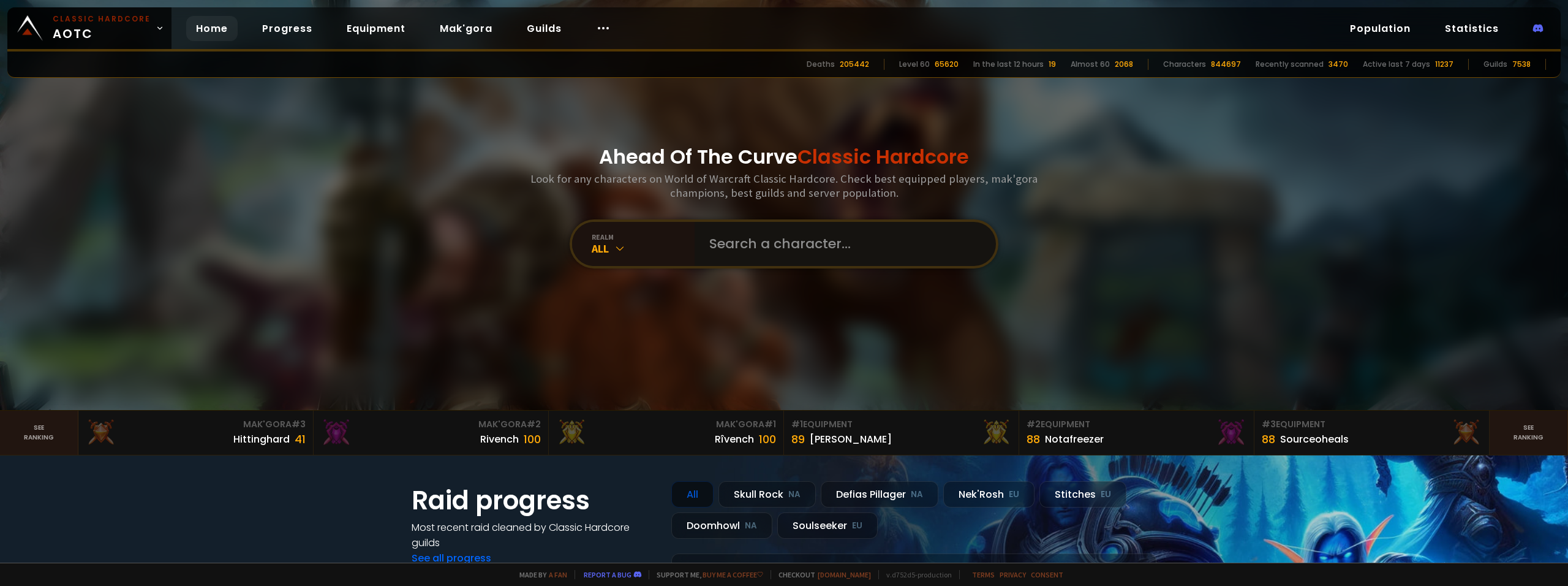
click at [765, 250] on input "text" at bounding box center [841, 243] width 279 height 44
type input "[PERSON_NAME]"
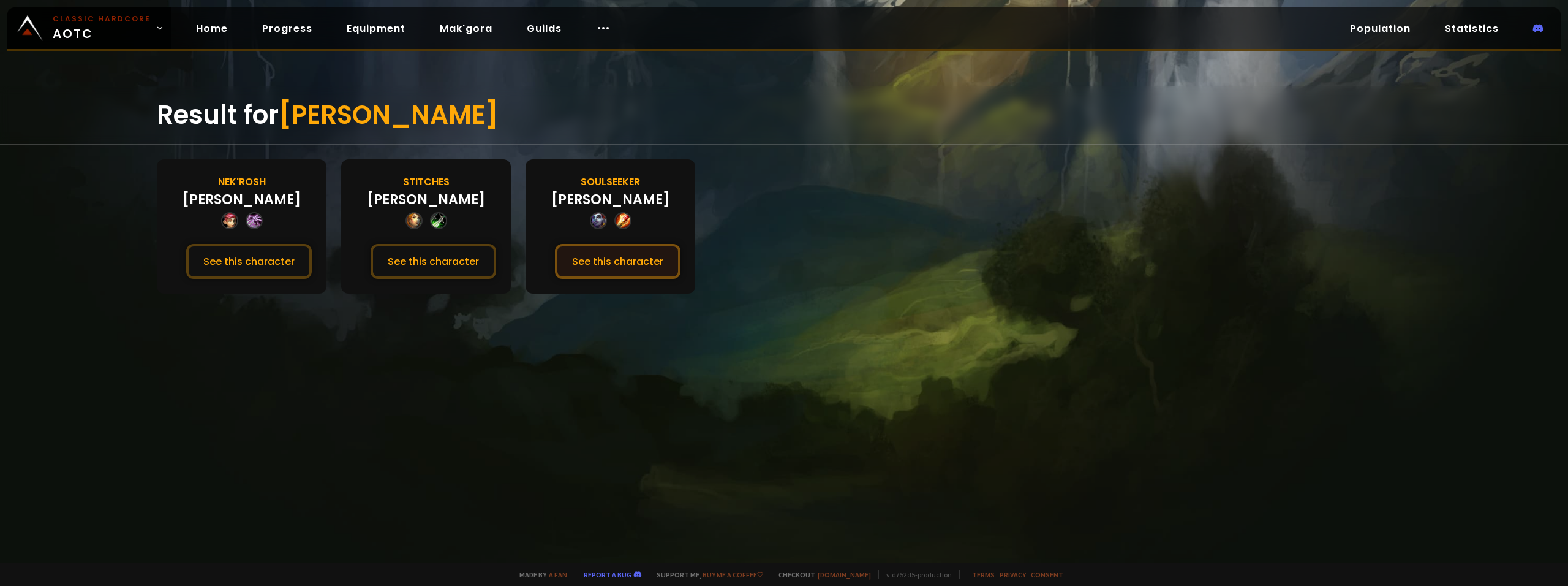
click at [645, 263] on button "See this character" at bounding box center [618, 261] width 125 height 35
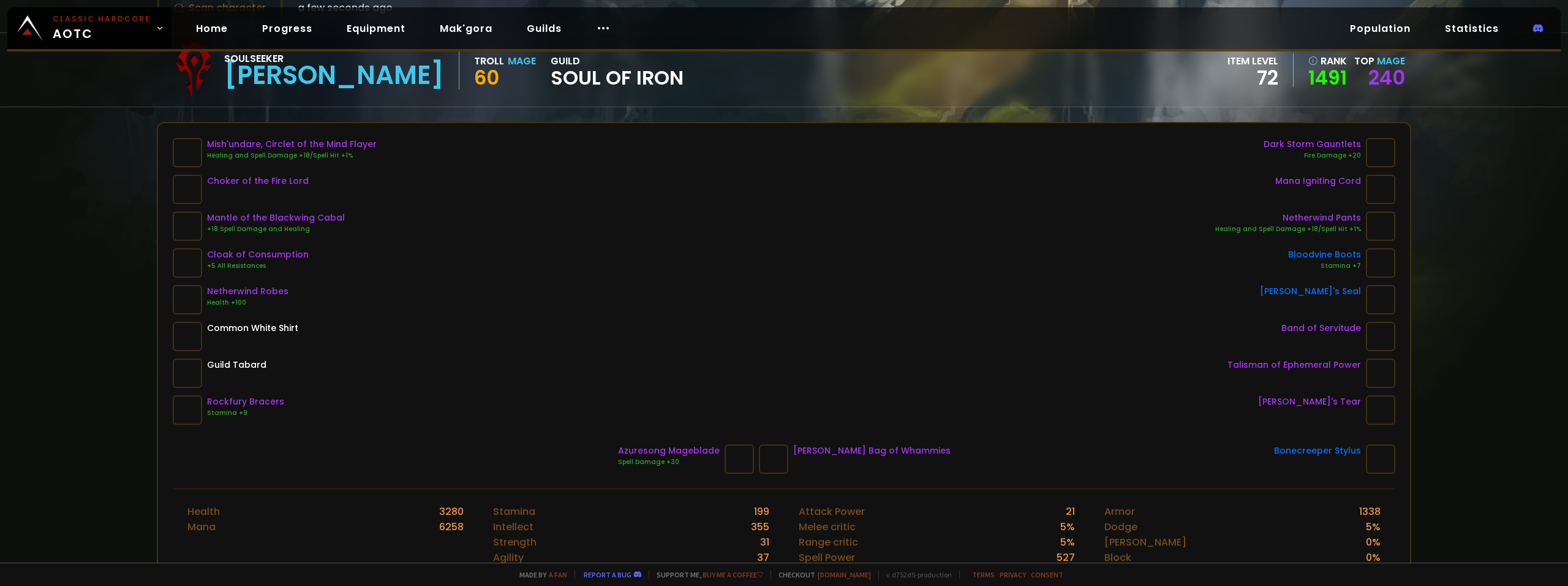
scroll to position [201, 0]
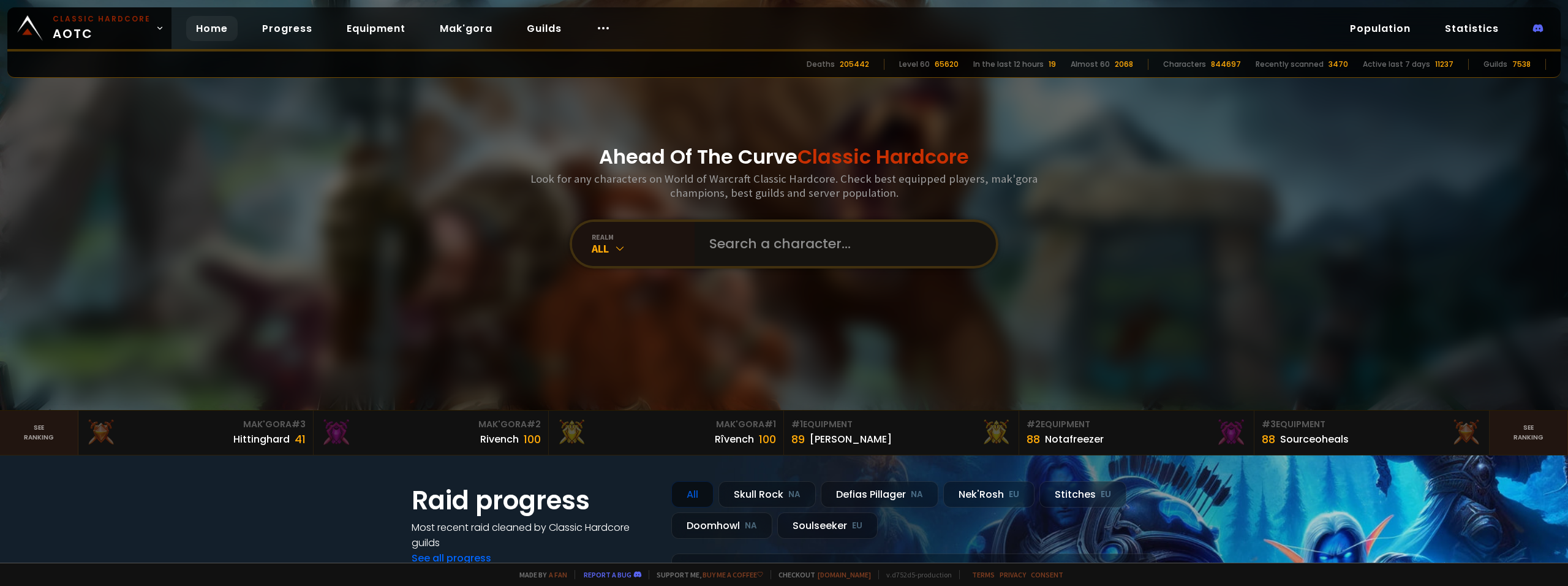
click at [782, 240] on input "text" at bounding box center [841, 243] width 279 height 44
type input "kragar"
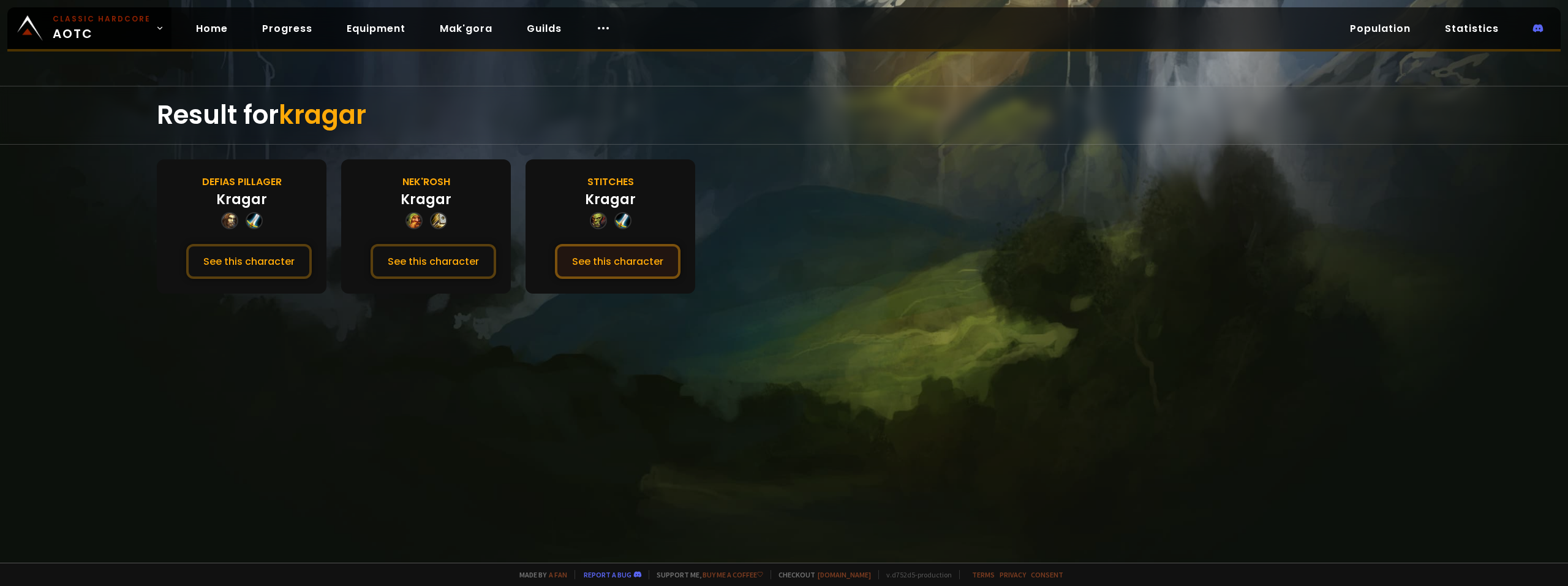
click at [624, 256] on button "See this character" at bounding box center [618, 261] width 125 height 35
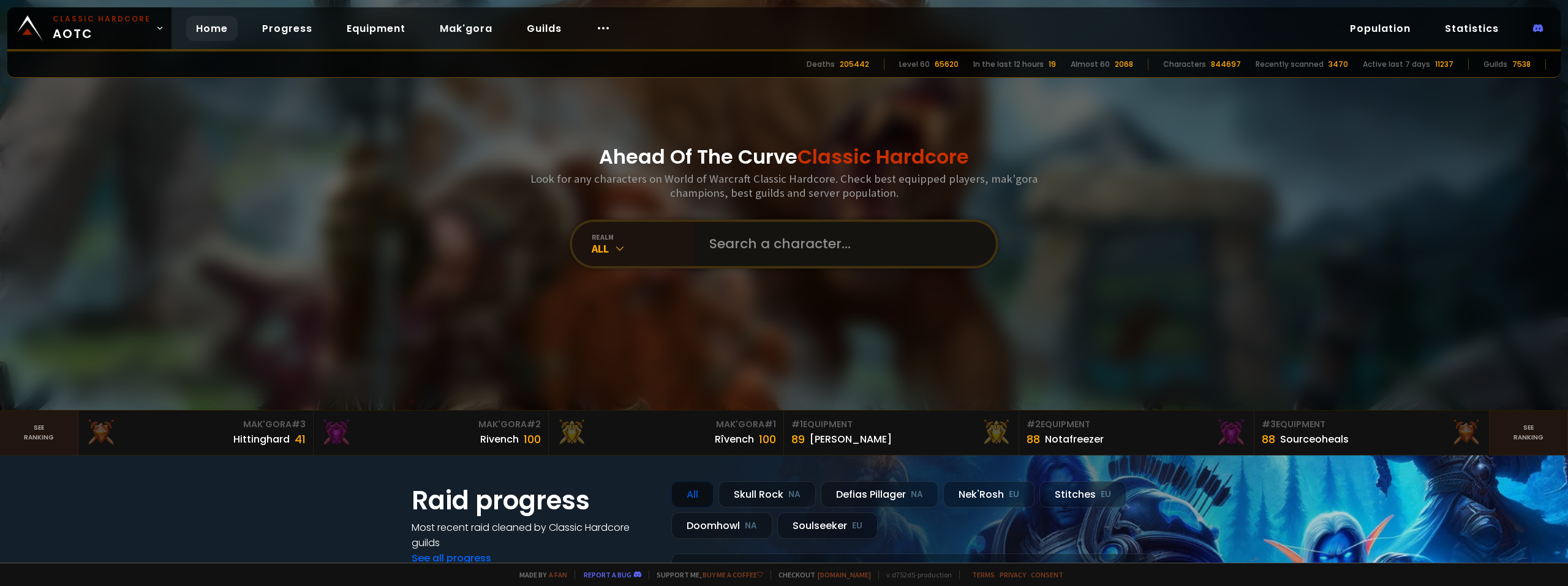
click at [748, 254] on input "text" at bounding box center [841, 243] width 279 height 44
type input "kragarf"
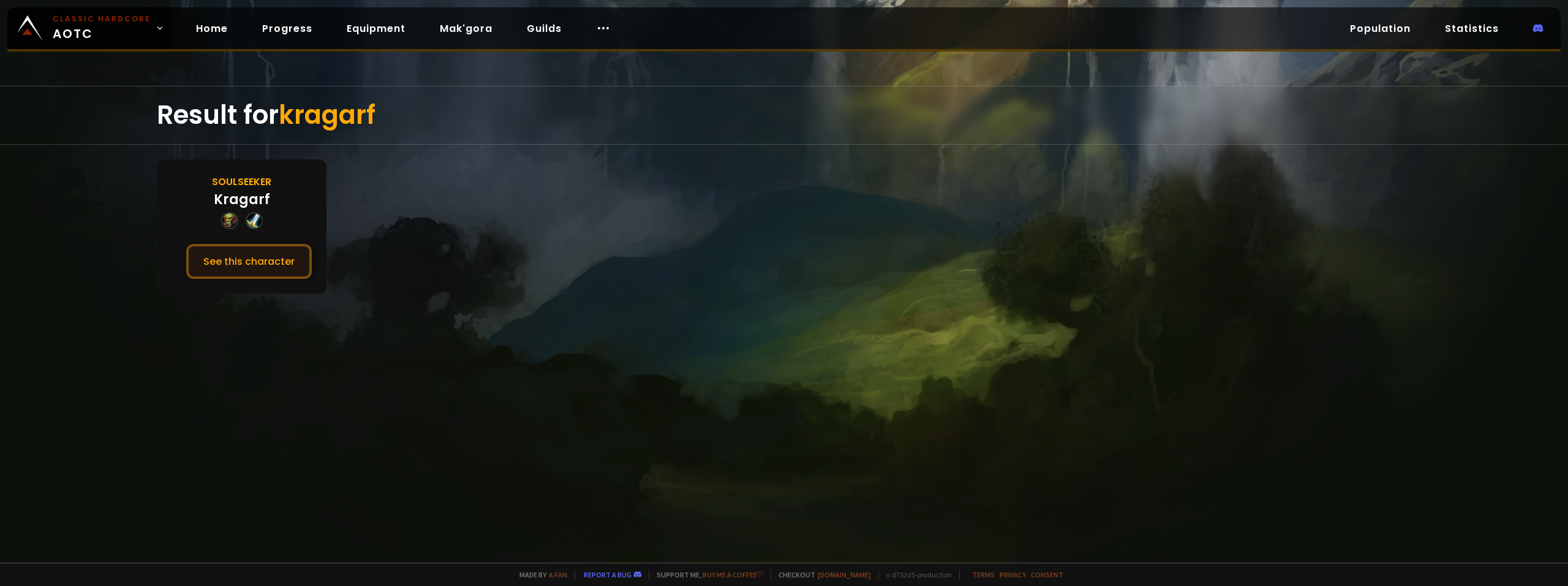
click at [268, 266] on button "See this character" at bounding box center [249, 261] width 125 height 35
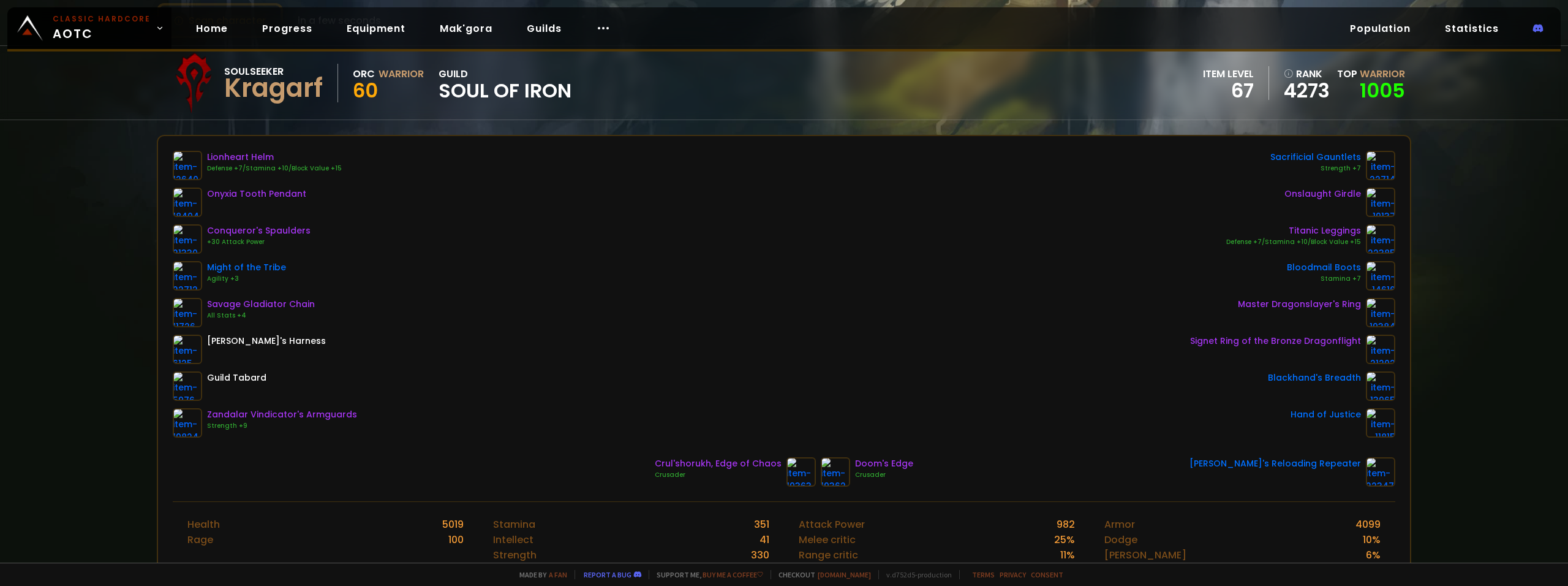
scroll to position [122, 0]
